Goal: Transaction & Acquisition: Purchase product/service

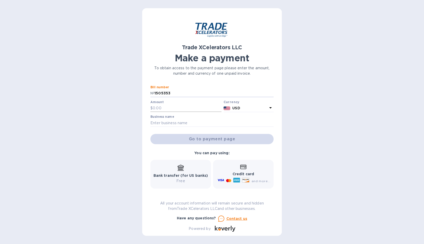
type input "1505353"
click at [185, 104] on input "text" at bounding box center [187, 108] width 69 height 8
type input "200"
click at [189, 120] on input "text" at bounding box center [211, 123] width 123 height 8
type input "J&T School Supplies"
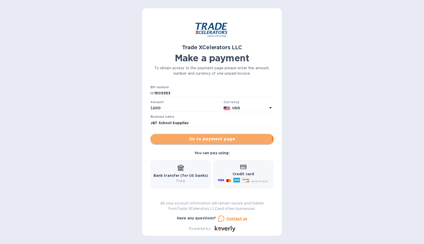
click at [188, 140] on span "Go to payment page" at bounding box center [211, 139] width 115 height 6
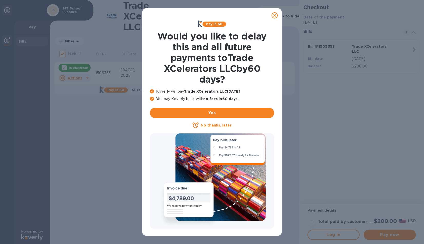
click at [211, 126] on u "No thanks, later" at bounding box center [216, 125] width 31 height 4
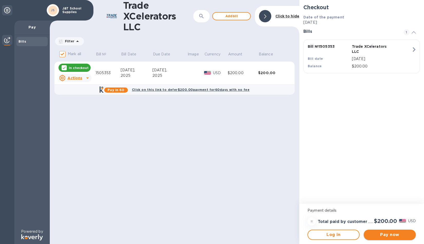
click at [396, 233] on span "Pay now" at bounding box center [390, 235] width 44 height 6
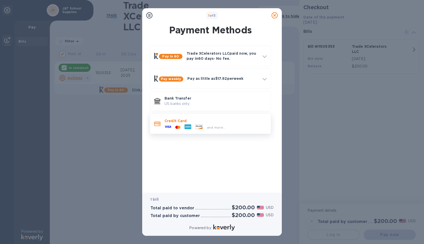
click at [217, 122] on p "Credit Card" at bounding box center [215, 120] width 102 height 5
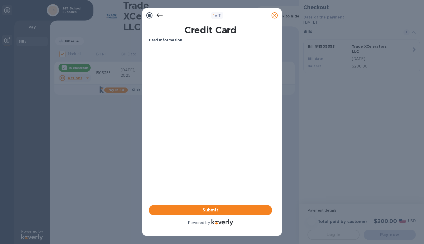
drag, startPoint x: 262, startPoint y: 133, endPoint x: 261, endPoint y: 129, distance: 3.4
click at [262, 133] on div "Card Information Your browser does not support iframes Submit Powered by" at bounding box center [210, 131] width 123 height 189
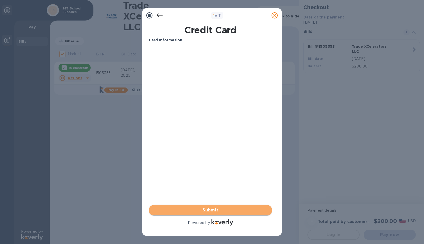
click at [258, 213] on span "Submit" at bounding box center [210, 210] width 115 height 6
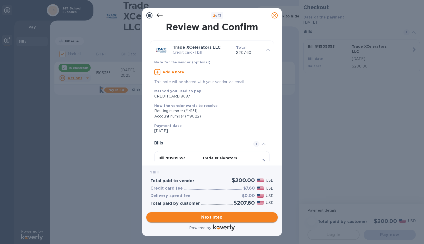
click at [219, 219] on span "Next step" at bounding box center [211, 217] width 123 height 6
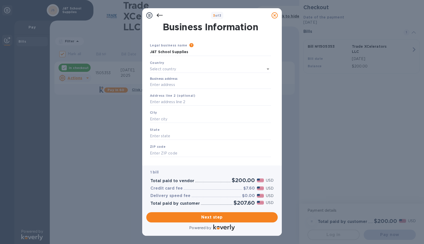
type input "[GEOGRAPHIC_DATA]"
click at [181, 85] on input "Business address" at bounding box center [210, 84] width 121 height 8
type input "[STREET_ADDRESS]"
type input "Hialeah"
type input "FL"
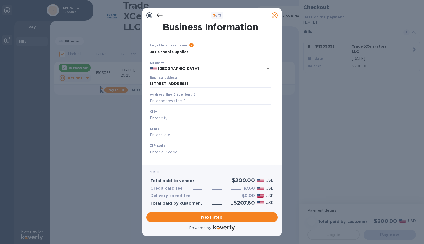
type input "33014"
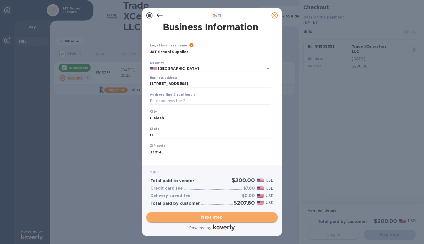
click at [231, 215] on span "Next step" at bounding box center [211, 217] width 123 height 6
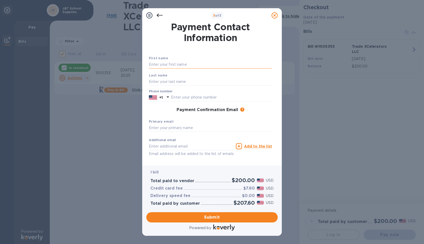
click at [158, 62] on input "text" at bounding box center [210, 65] width 123 height 8
type input "[PERSON_NAME]"
type input "3058123242"
type input "[EMAIL_ADDRESS][DOMAIN_NAME]"
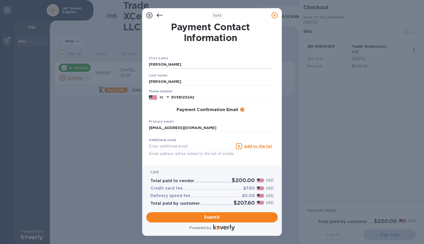
type input "[EMAIL_ADDRESS][DOMAIN_NAME]"
drag, startPoint x: 236, startPoint y: 126, endPoint x: 70, endPoint y: 111, distance: 165.9
click at [71, 111] on div "3 of 3 Payment Contact Information First name [PERSON_NAME] Last name [PERSON_N…" at bounding box center [212, 122] width 424 height 244
type input "[PERSON_NAME][EMAIL_ADDRESS][DOMAIN_NAME]"
drag, startPoint x: 228, startPoint y: 146, endPoint x: 85, endPoint y: 137, distance: 142.7
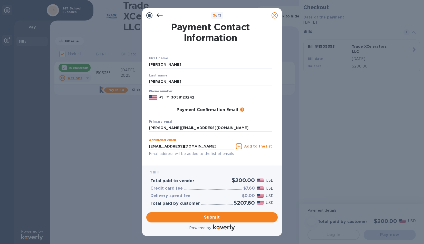
click at [85, 137] on div "3 of 3 Payment Contact Information First name [PERSON_NAME] Last name [PERSON_N…" at bounding box center [212, 122] width 424 height 244
type input "[EMAIL_ADDRESS][DOMAIN_NAME]"
click at [174, 217] on span "Submit" at bounding box center [211, 217] width 123 height 6
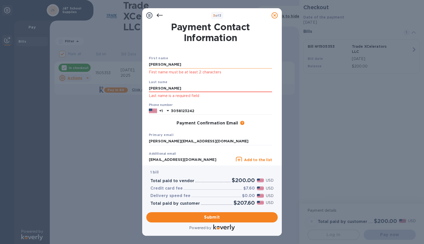
click at [167, 64] on input "[PERSON_NAME]" at bounding box center [210, 65] width 123 height 8
click at [157, 89] on input "[PERSON_NAME]" at bounding box center [210, 89] width 123 height 8
click at [200, 219] on span "Submit" at bounding box center [211, 217] width 123 height 6
drag, startPoint x: 171, startPoint y: 63, endPoint x: 76, endPoint y: 44, distance: 97.1
click at [84, 42] on div "3 of 3 Payment Contact Information First name [PERSON_NAME] First name must be …" at bounding box center [212, 122] width 424 height 244
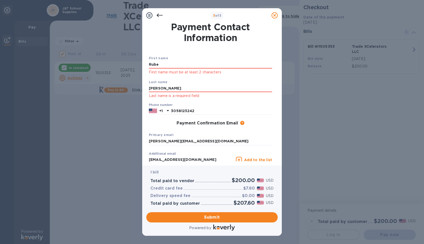
type input "[PERSON_NAME]"
click button "Submit" at bounding box center [0, 0] width 0 height 0
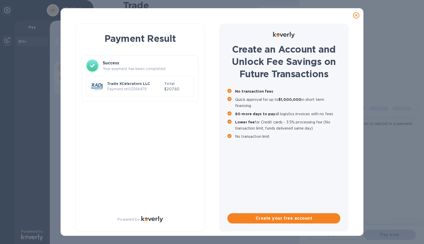
checkbox input "false"
